Goal: Information Seeking & Learning: Check status

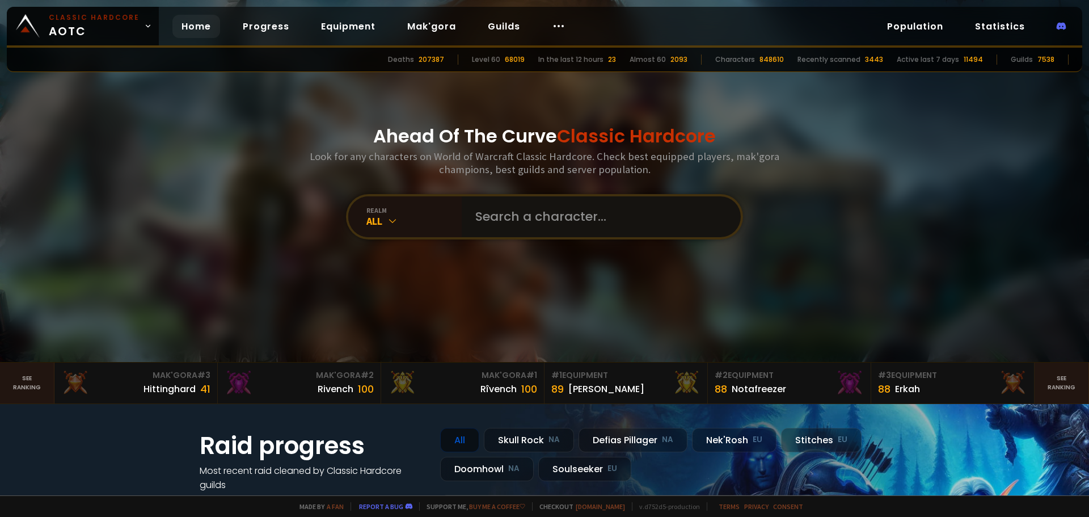
click at [509, 218] on input "text" at bounding box center [598, 216] width 259 height 41
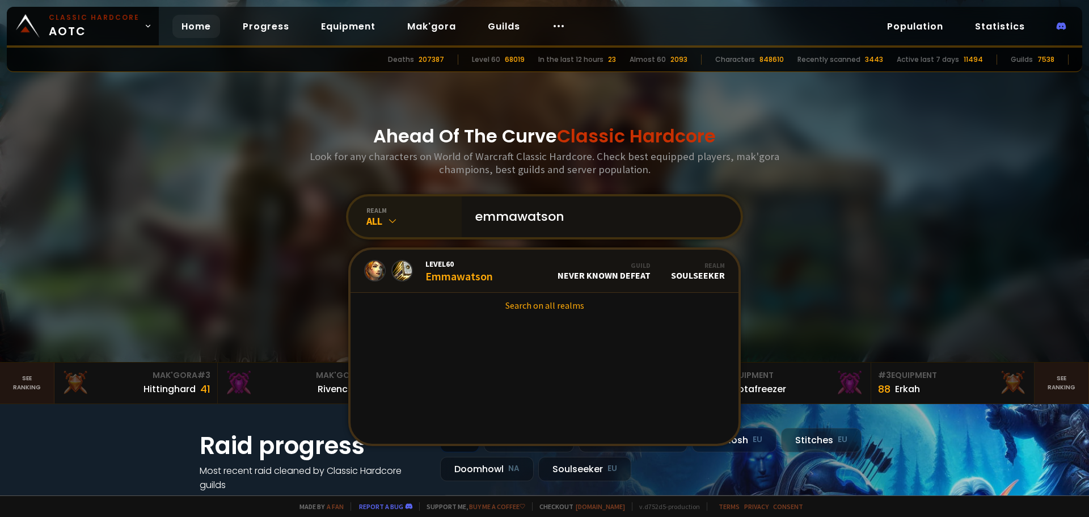
type input "emmawatson"
click at [380, 218] on div "All" at bounding box center [413, 220] width 95 height 13
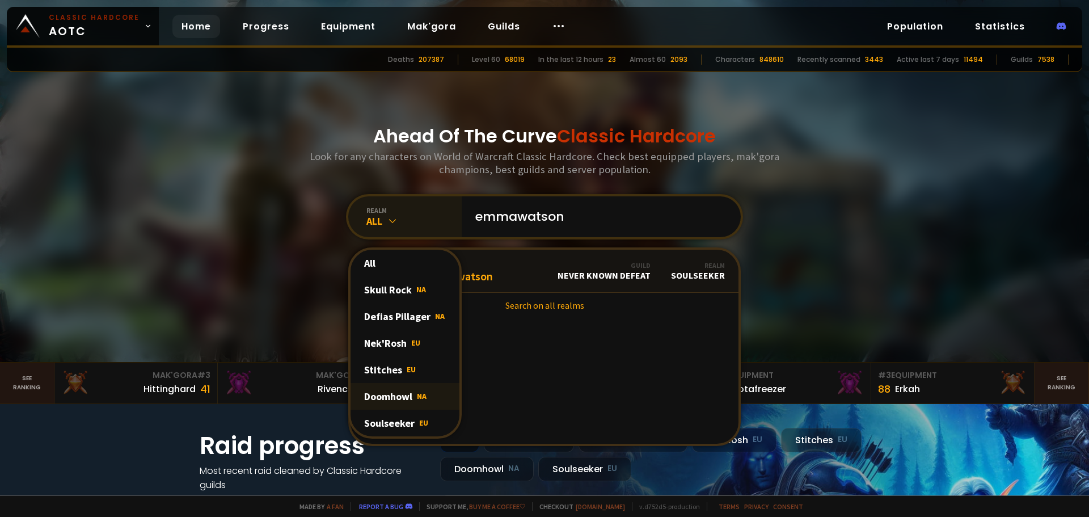
click at [401, 399] on div "Doomhowl NA" at bounding box center [405, 396] width 109 height 27
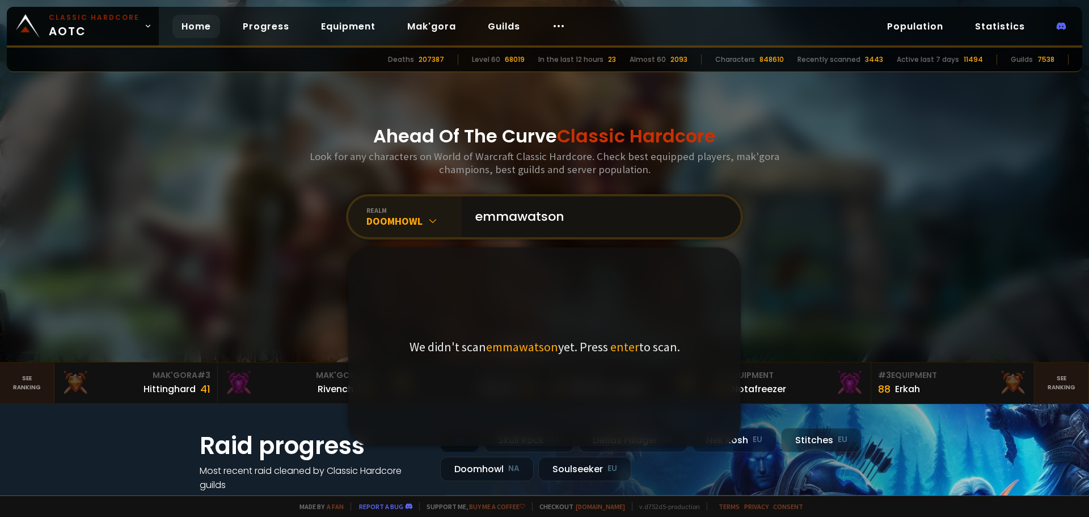
click at [674, 220] on input "emmawatson" at bounding box center [598, 216] width 259 height 41
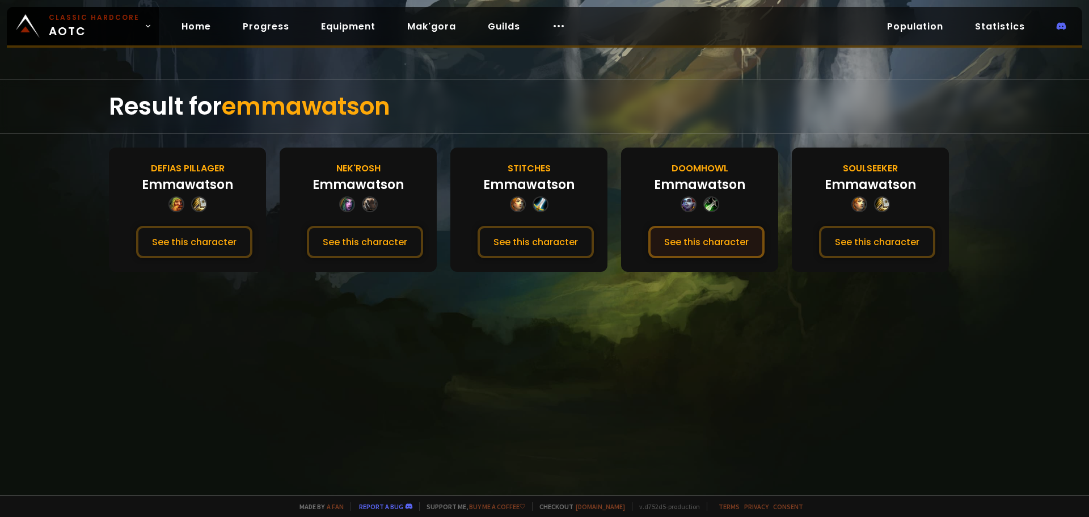
click at [738, 246] on button "See this character" at bounding box center [706, 242] width 116 height 32
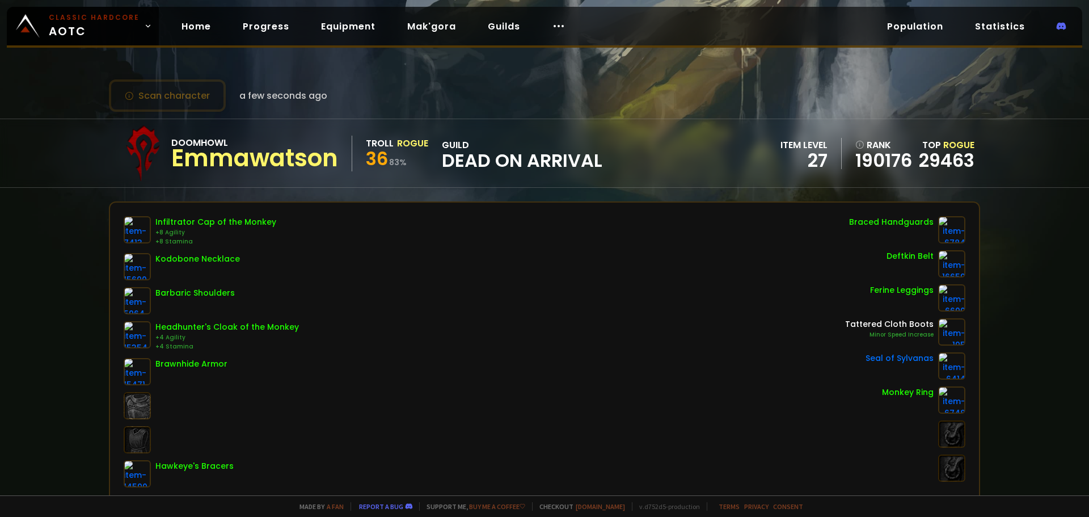
click at [377, 164] on span "36" at bounding box center [377, 159] width 22 height 26
click at [379, 163] on span "36" at bounding box center [377, 159] width 22 height 26
click at [442, 145] on div "guild Dead On Arrival" at bounding box center [522, 153] width 161 height 31
drag, startPoint x: 442, startPoint y: 145, endPoint x: 544, endPoint y: 160, distance: 102.7
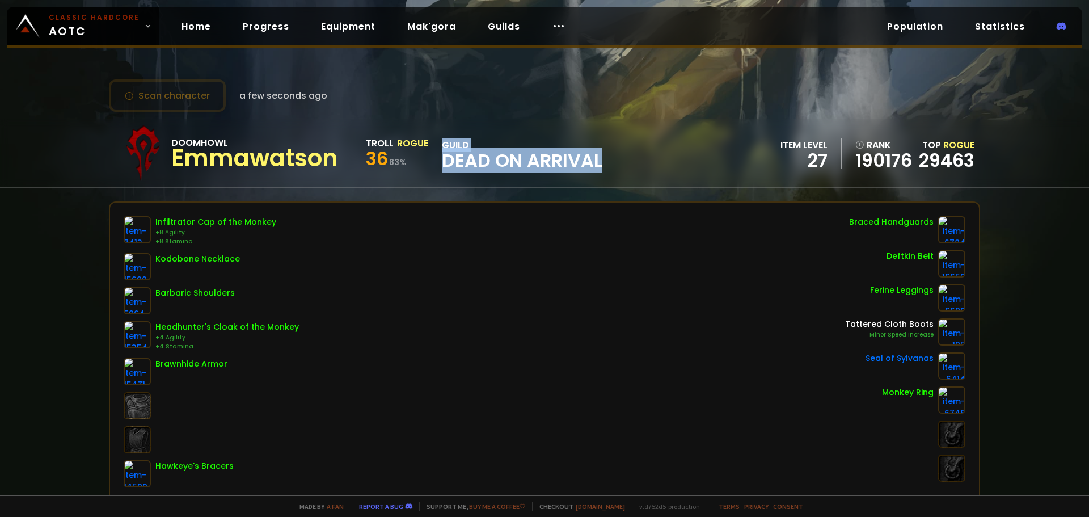
click at [544, 160] on div "guild Dead On Arrival" at bounding box center [522, 153] width 161 height 31
click at [544, 160] on span "Dead On Arrival" at bounding box center [522, 160] width 161 height 17
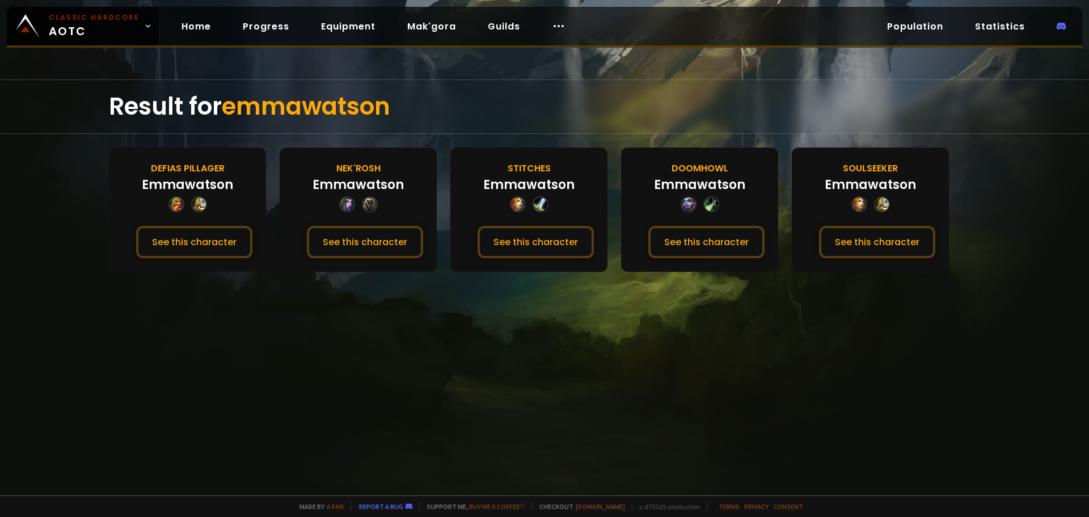
click at [43, 114] on div "Result for [PERSON_NAME]" at bounding box center [544, 106] width 1089 height 54
click at [44, 174] on div "Result for emmawatson Defias Pillager [PERSON_NAME] See this character [PERSON_…" at bounding box center [544, 287] width 1089 height 416
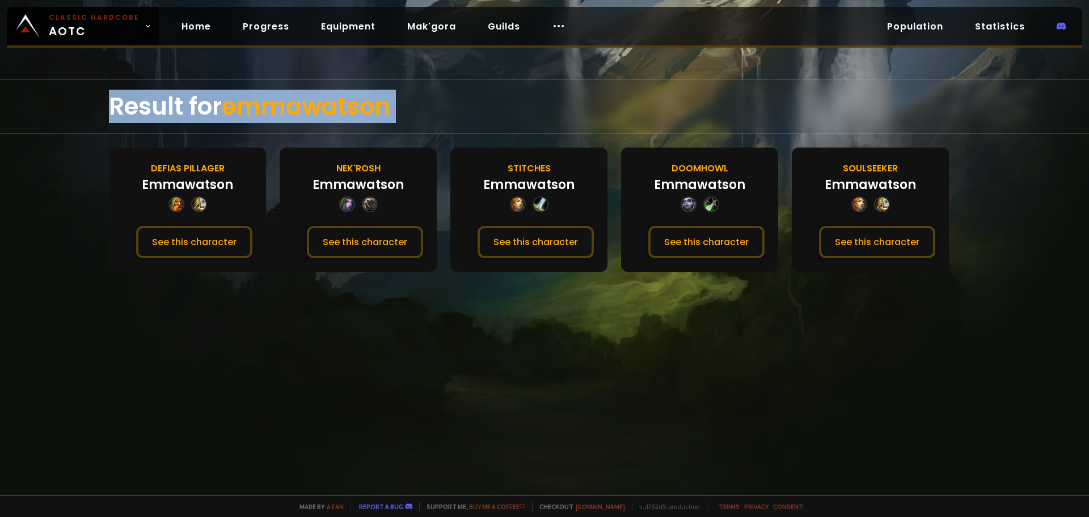
click at [44, 174] on div "Result for emmawatson Defias Pillager [PERSON_NAME] See this character [PERSON_…" at bounding box center [544, 287] width 1089 height 416
click at [48, 110] on div "Result for [PERSON_NAME]" at bounding box center [544, 106] width 1089 height 54
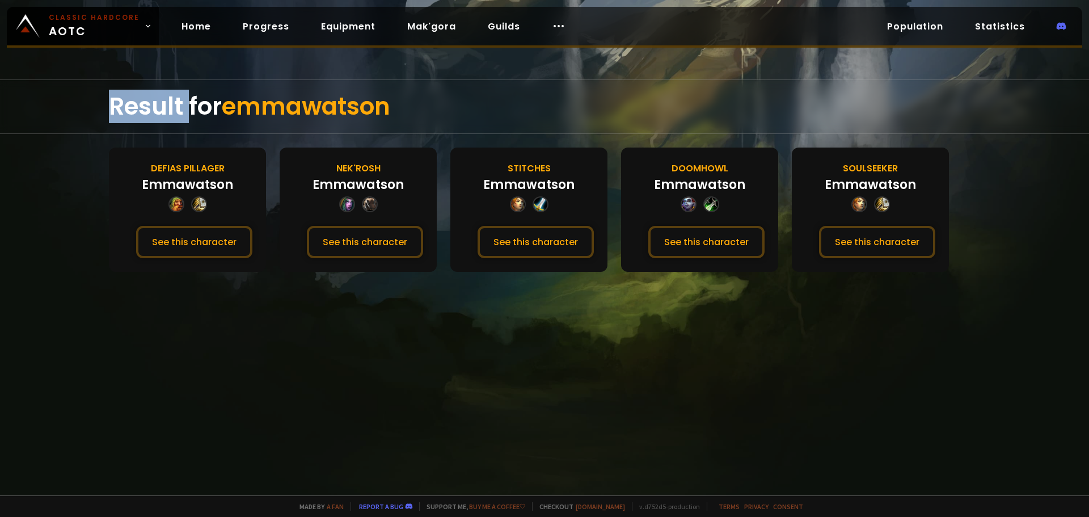
click at [48, 110] on div "Result for [PERSON_NAME]" at bounding box center [544, 106] width 1089 height 54
click at [48, 163] on div "Result for emmawatson Defias Pillager [PERSON_NAME] See this character [PERSON_…" at bounding box center [544, 287] width 1089 height 416
click at [43, 102] on div "Result for [PERSON_NAME]" at bounding box center [544, 106] width 1089 height 54
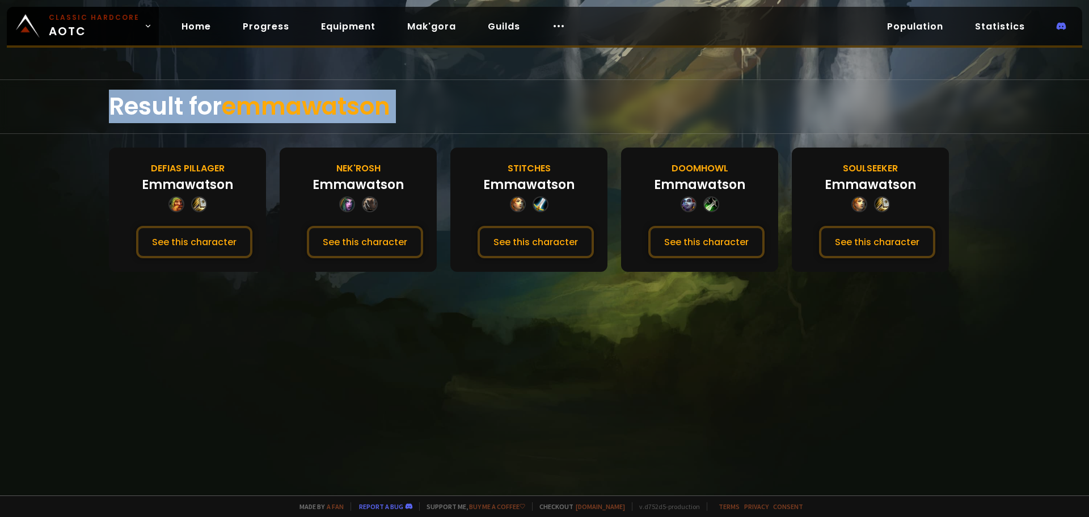
click at [43, 102] on div "Result for [PERSON_NAME]" at bounding box center [544, 106] width 1089 height 54
click at [45, 145] on div "Result for emmawatson Defias Pillager [PERSON_NAME] See this character [PERSON_…" at bounding box center [544, 287] width 1089 height 416
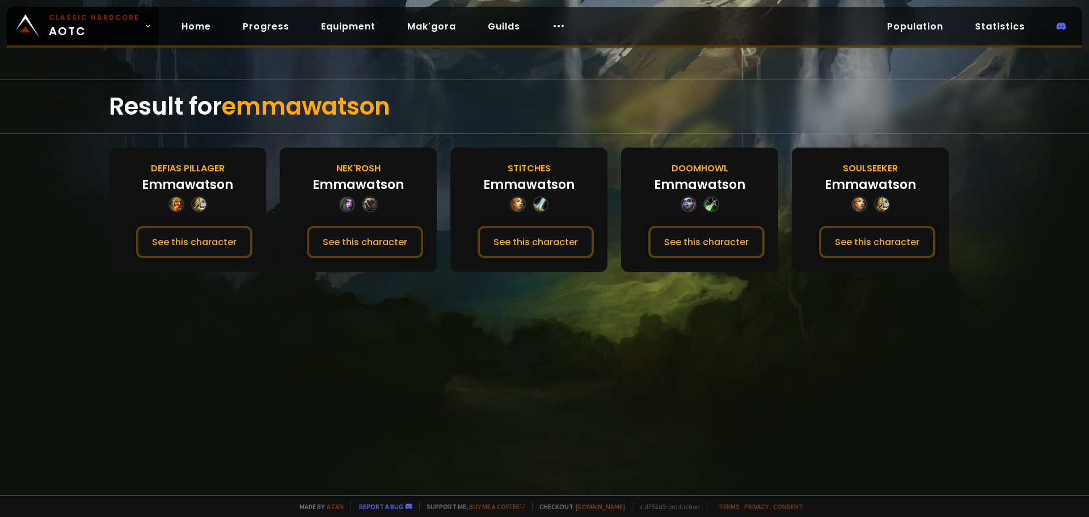
click at [48, 91] on div "Result for [PERSON_NAME]" at bounding box center [544, 106] width 1089 height 54
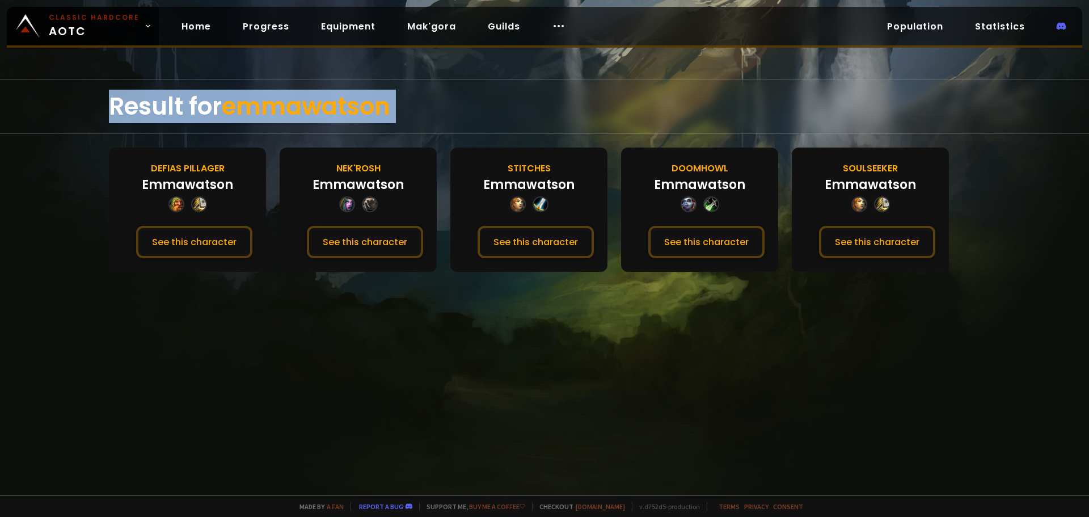
click at [48, 91] on div "Result for [PERSON_NAME]" at bounding box center [544, 106] width 1089 height 54
click at [52, 133] on div "Result for [PERSON_NAME]" at bounding box center [544, 106] width 1089 height 54
